Goal: Task Accomplishment & Management: Manage account settings

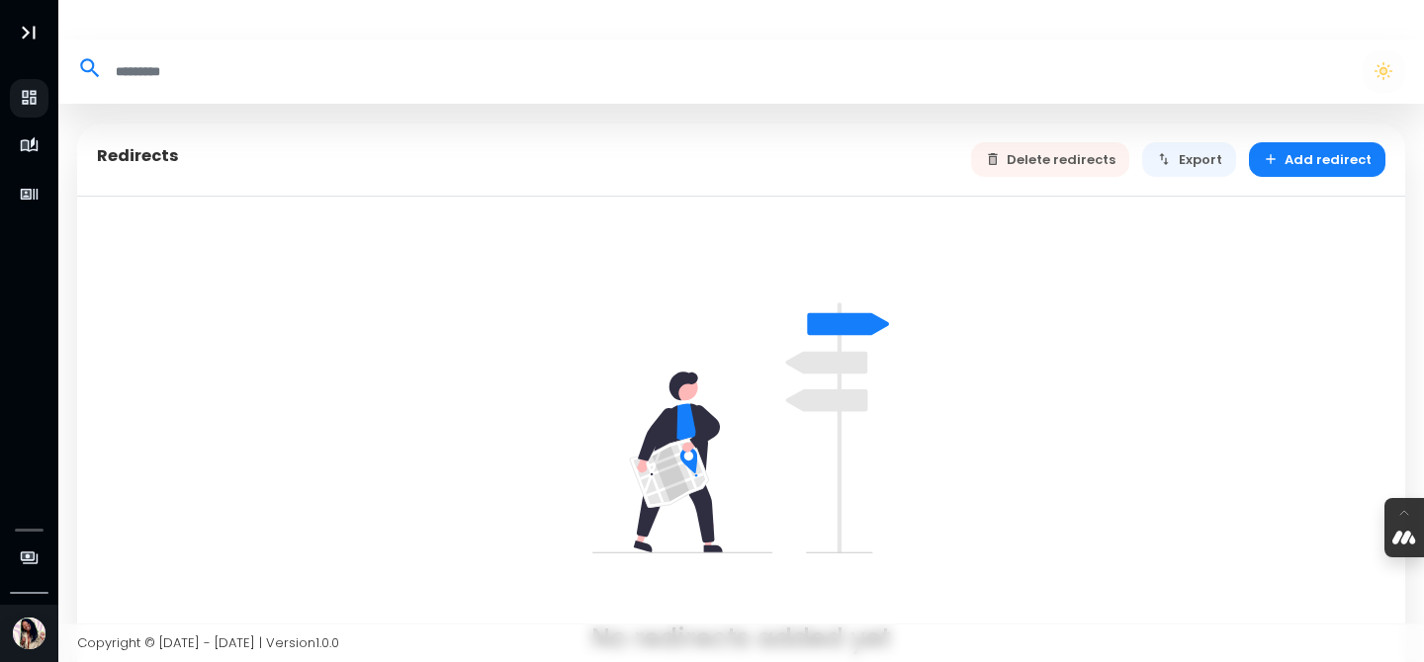
select select "**"
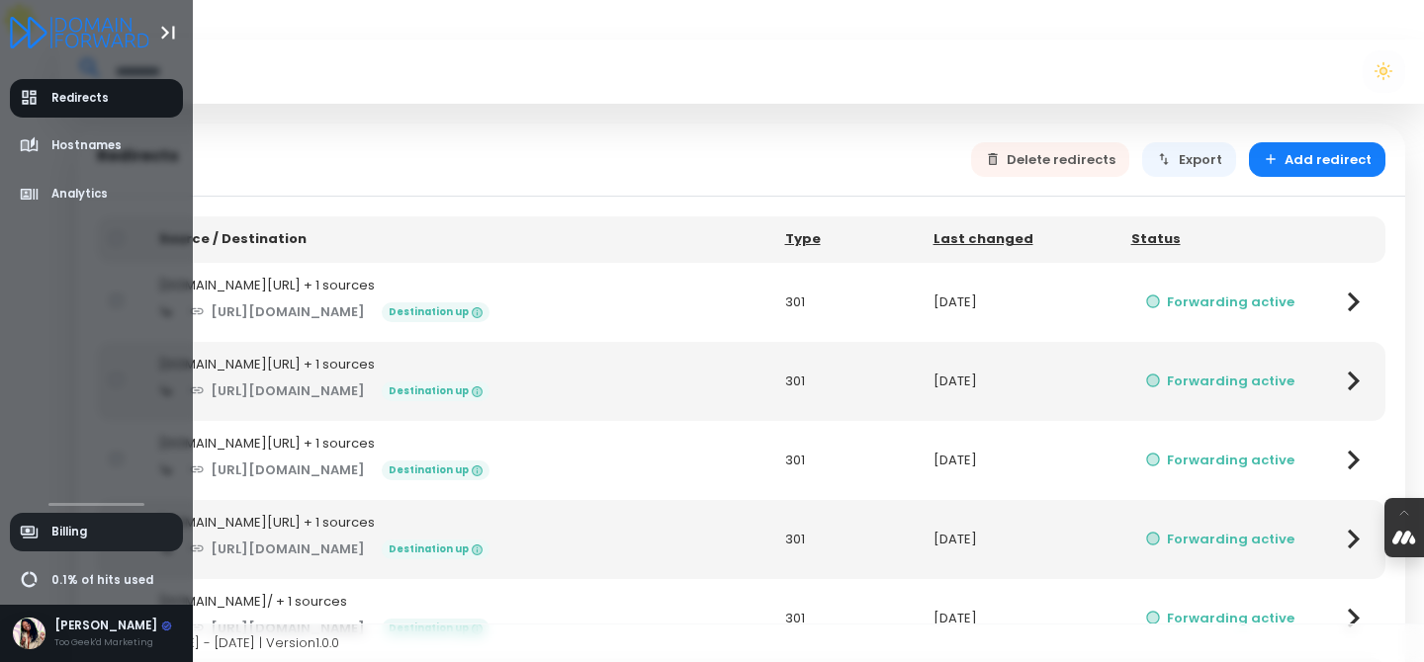
click at [105, 546] on link "Billing" at bounding box center [97, 532] width 174 height 39
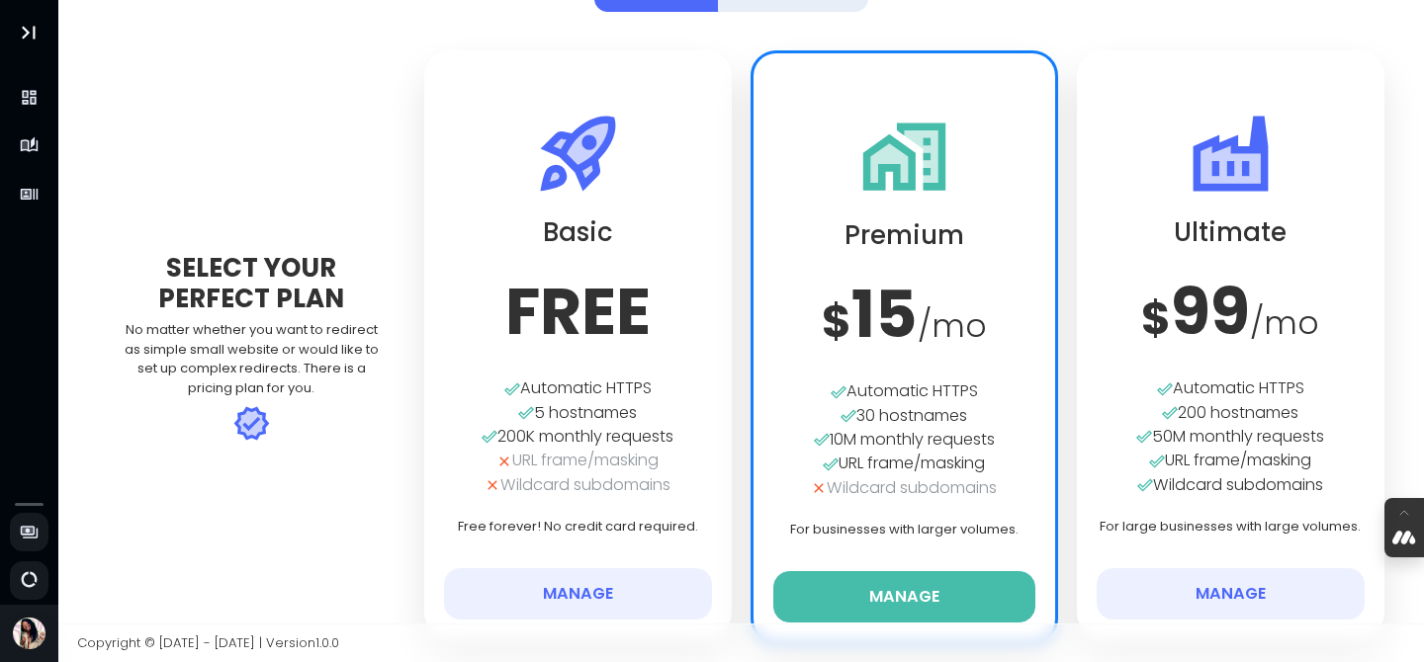
scroll to position [95, 0]
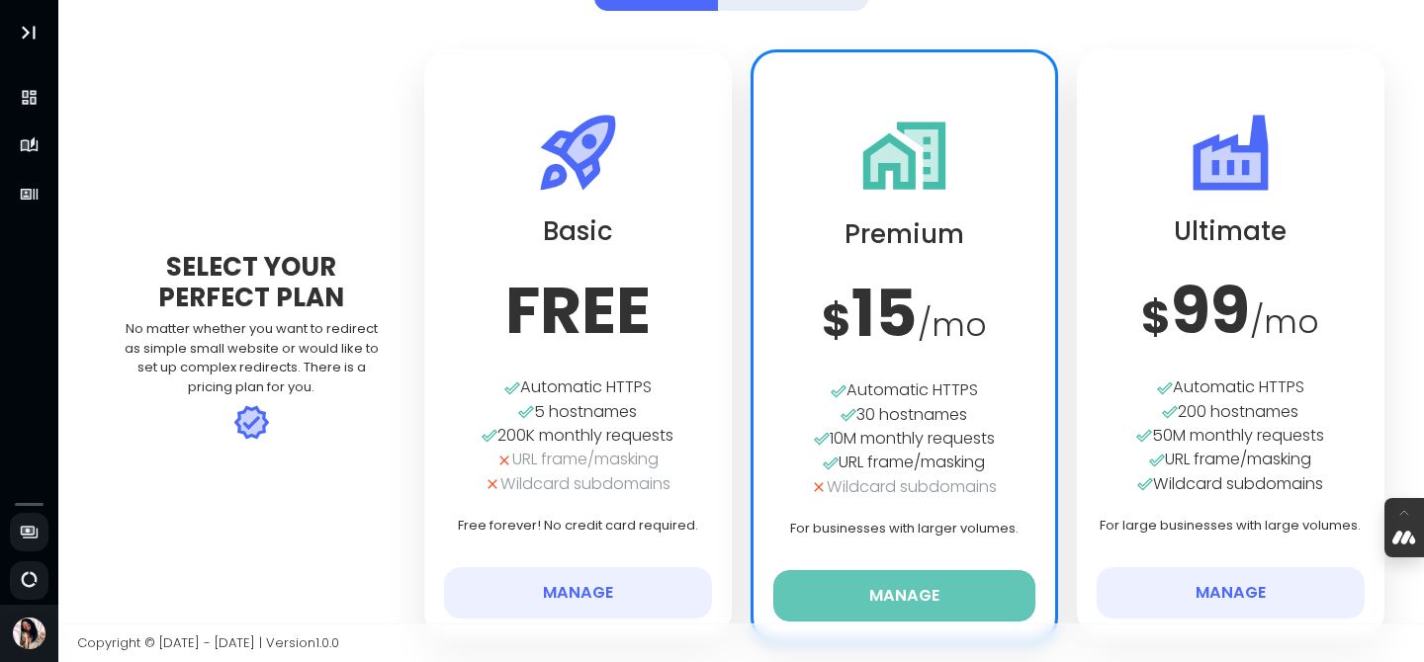
click at [853, 570] on button "Manage" at bounding box center [904, 595] width 263 height 51
